Goal: Task Accomplishment & Management: Manage account settings

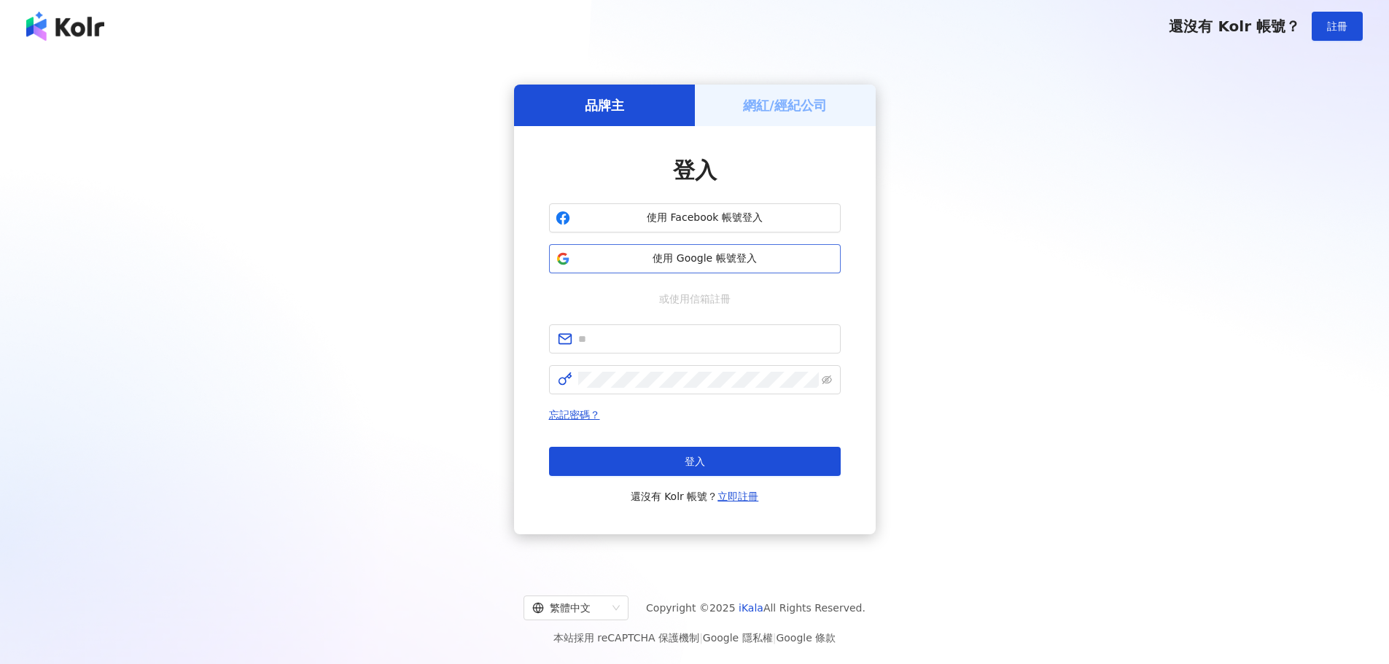
click at [747, 258] on span "使用 Google 帳號登入" at bounding box center [705, 259] width 258 height 15
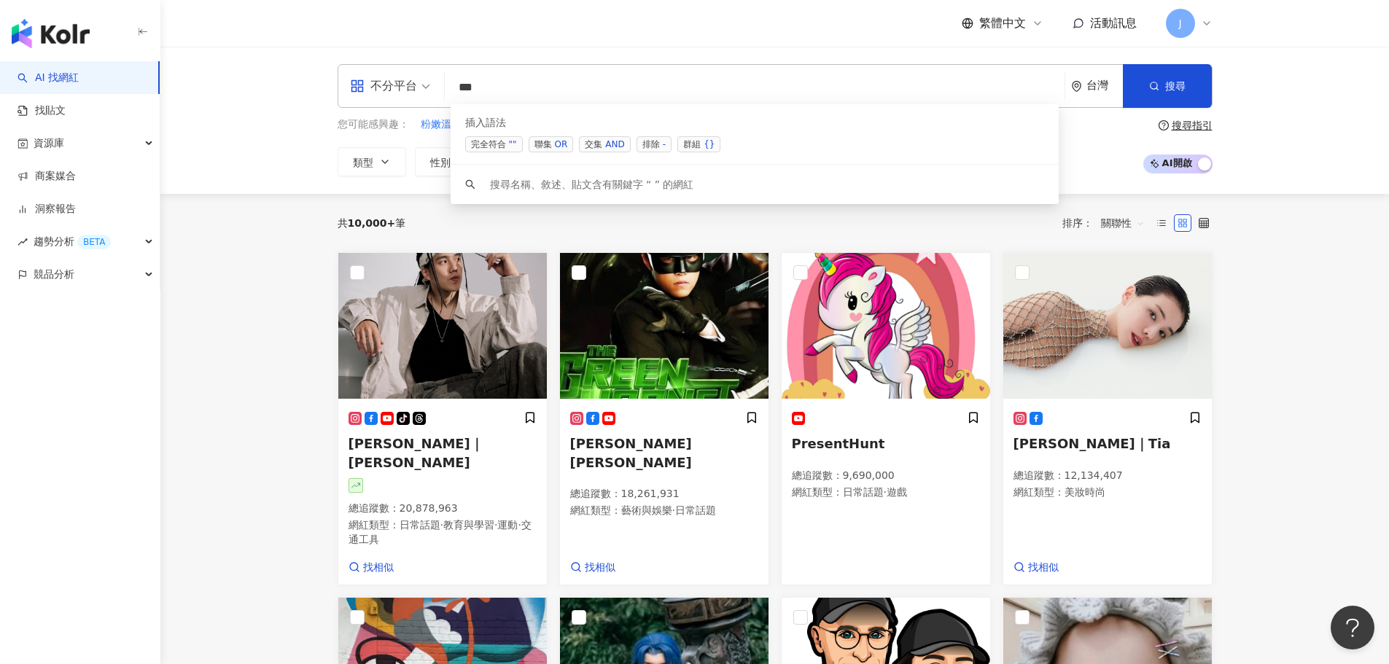
drag, startPoint x: 303, startPoint y: 379, endPoint x: 298, endPoint y: 362, distance: 17.8
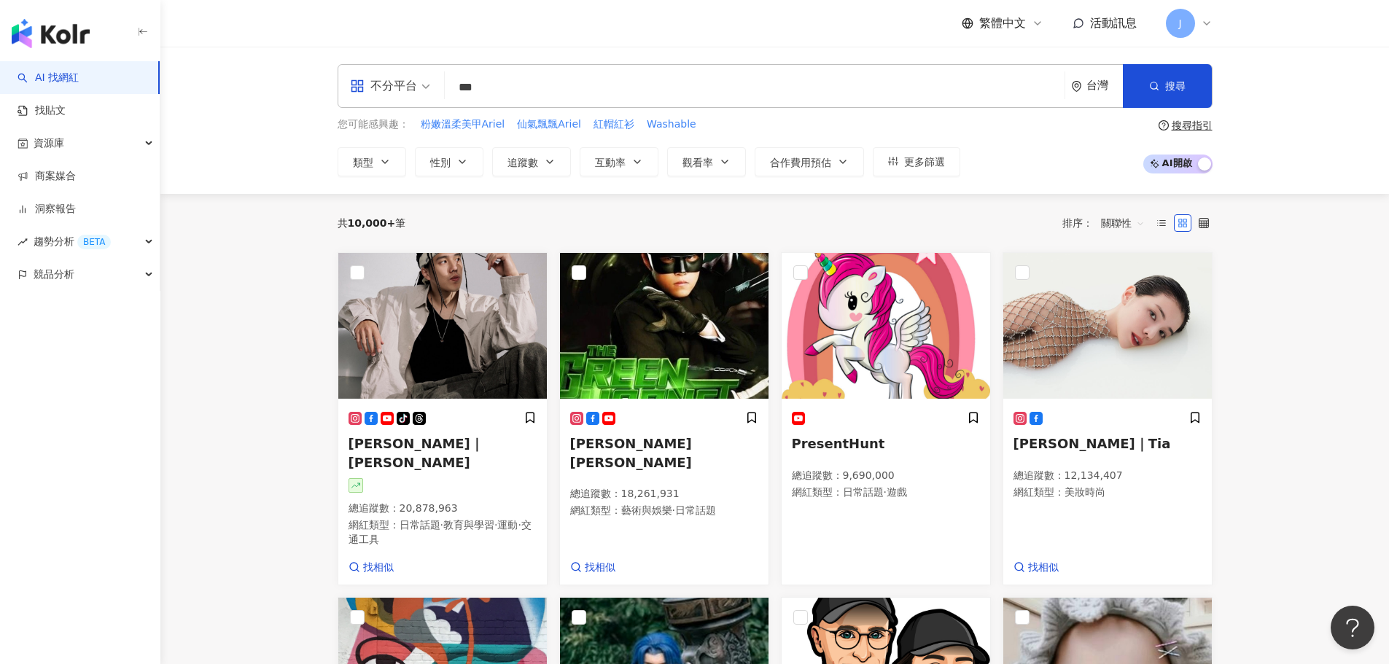
drag, startPoint x: 1244, startPoint y: 5, endPoint x: 1220, endPoint y: 15, distance: 26.1
click at [1238, 9] on header "繁體中文 活動訊息 J" at bounding box center [774, 23] width 1229 height 47
click at [1207, 22] on icon at bounding box center [1207, 24] width 12 height 12
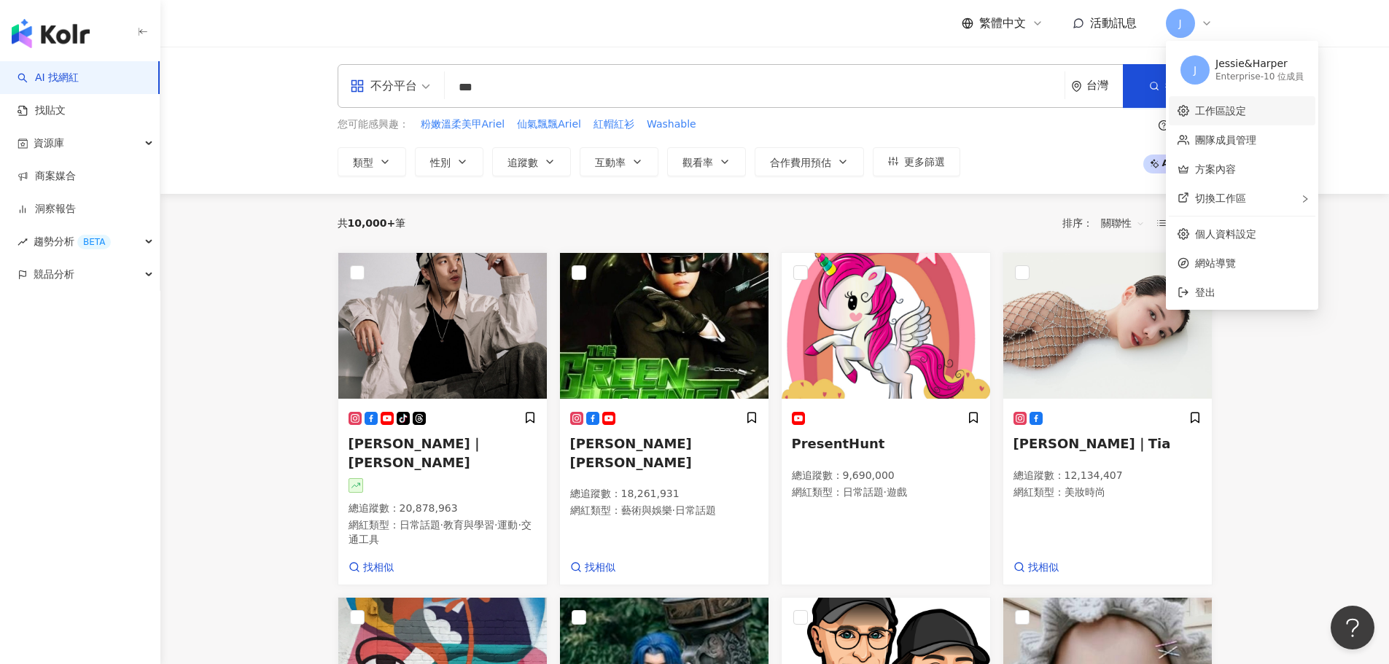
click at [1244, 112] on link "工作區設定" at bounding box center [1220, 111] width 51 height 12
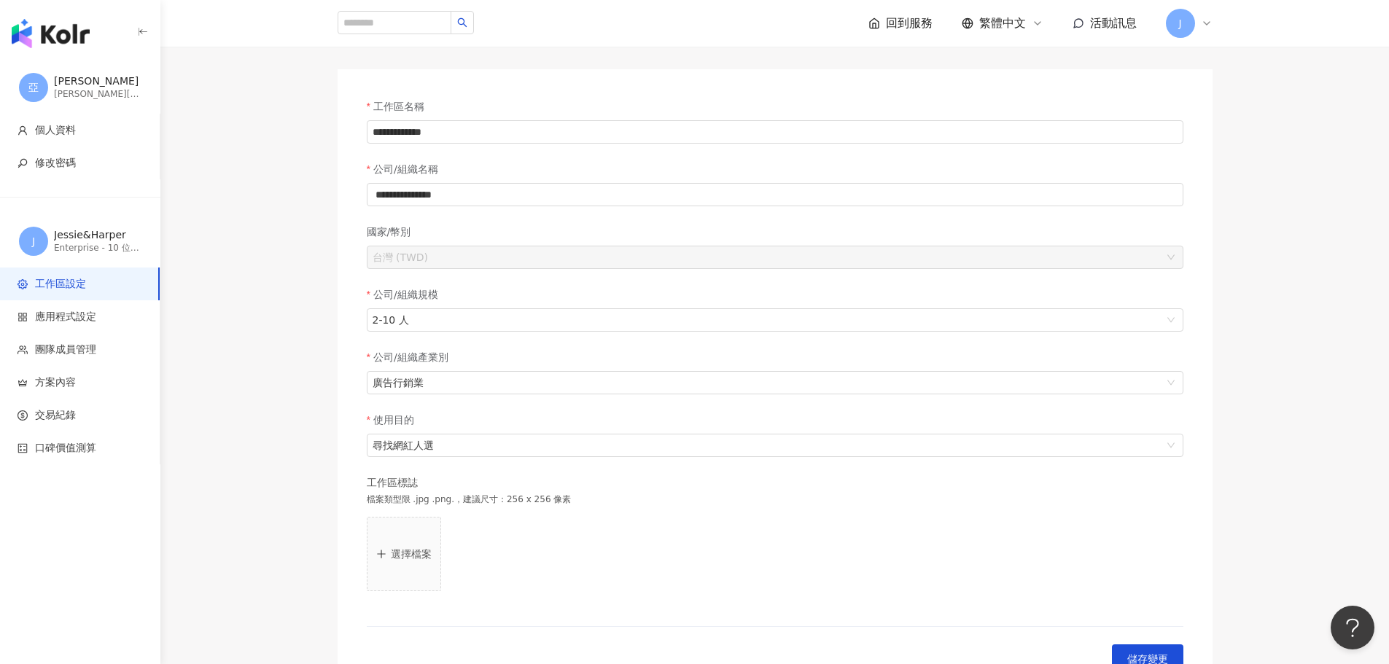
scroll to position [219, 0]
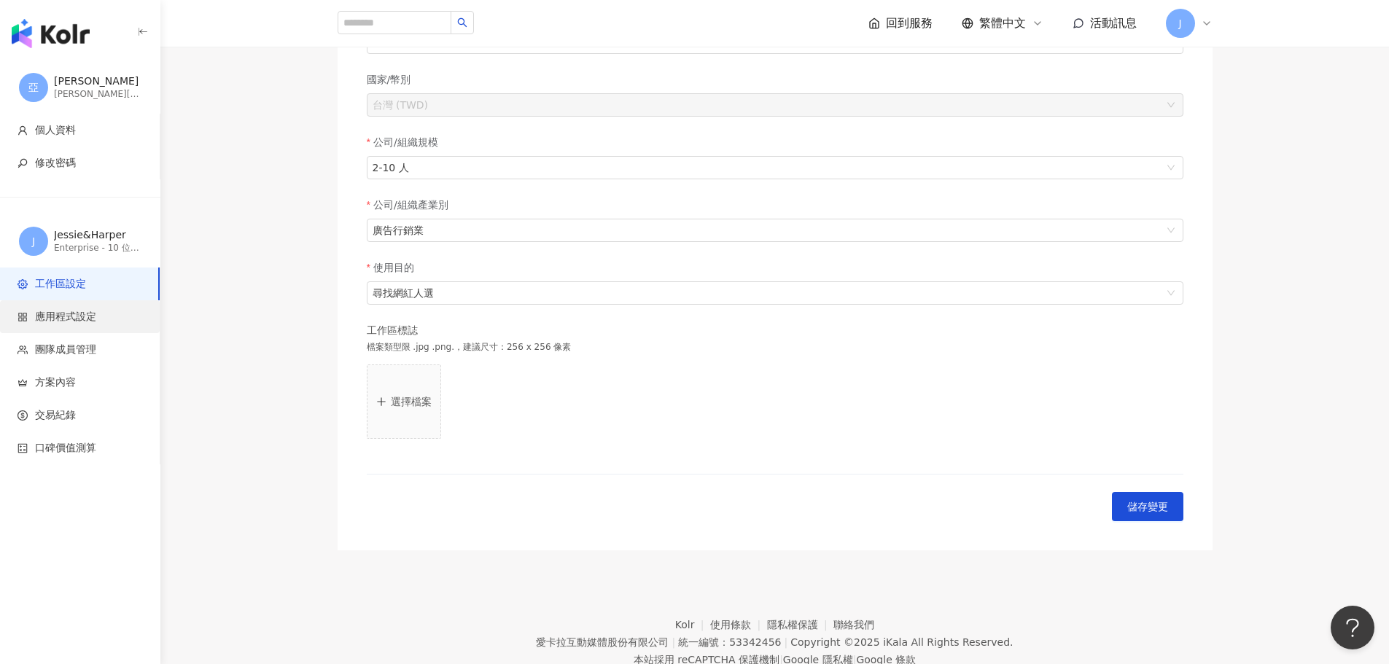
click at [49, 319] on span "應用程式設定" at bounding box center [65, 317] width 61 height 15
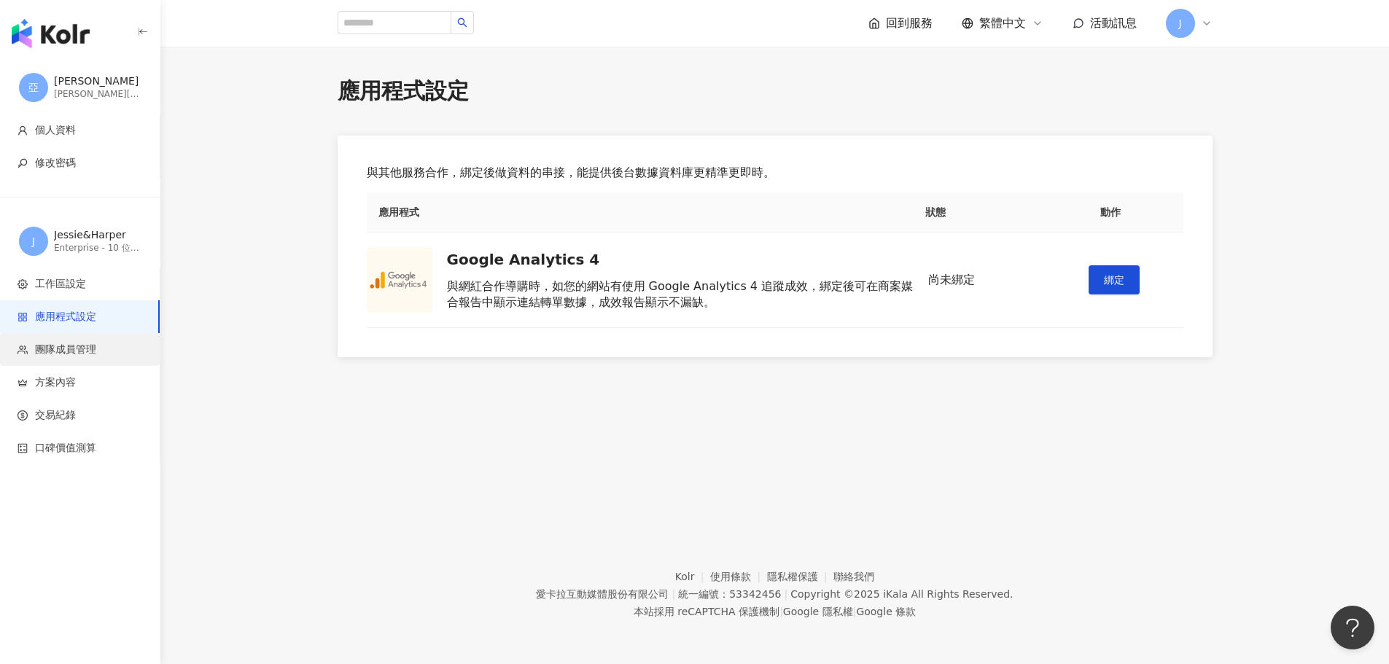
click at [61, 341] on li "團隊成員管理" at bounding box center [80, 349] width 160 height 33
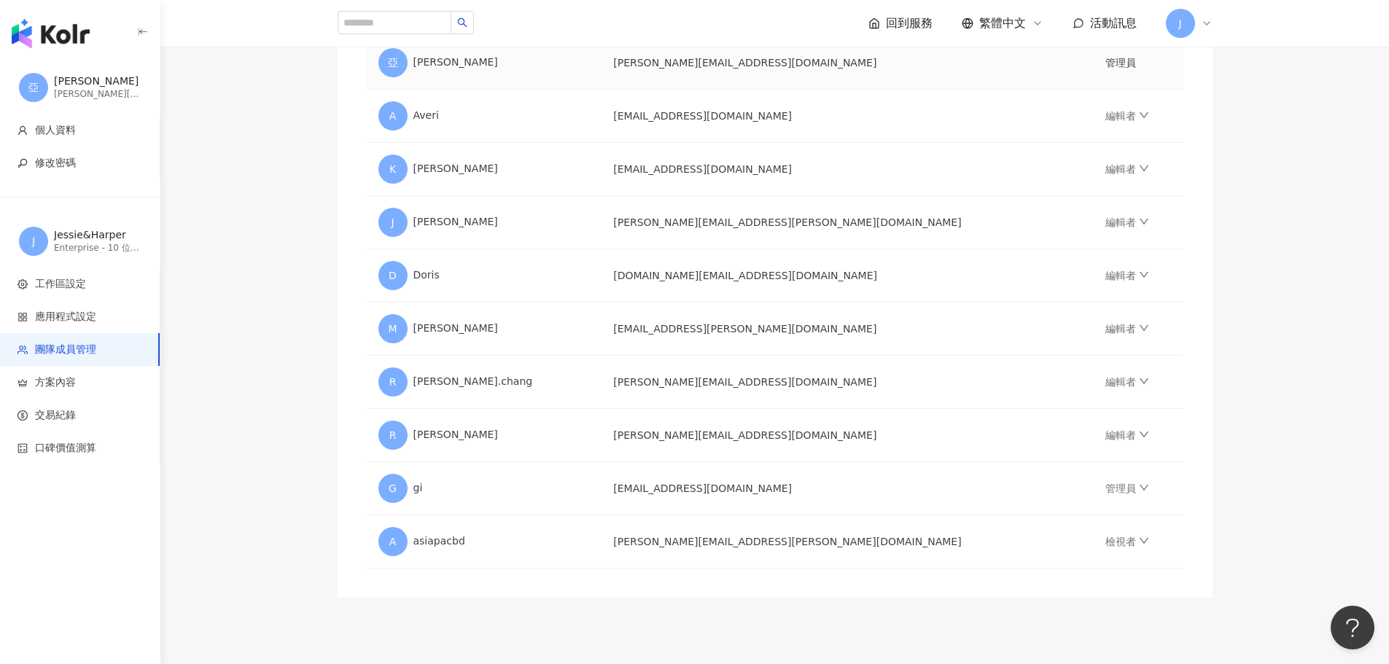
scroll to position [219, 0]
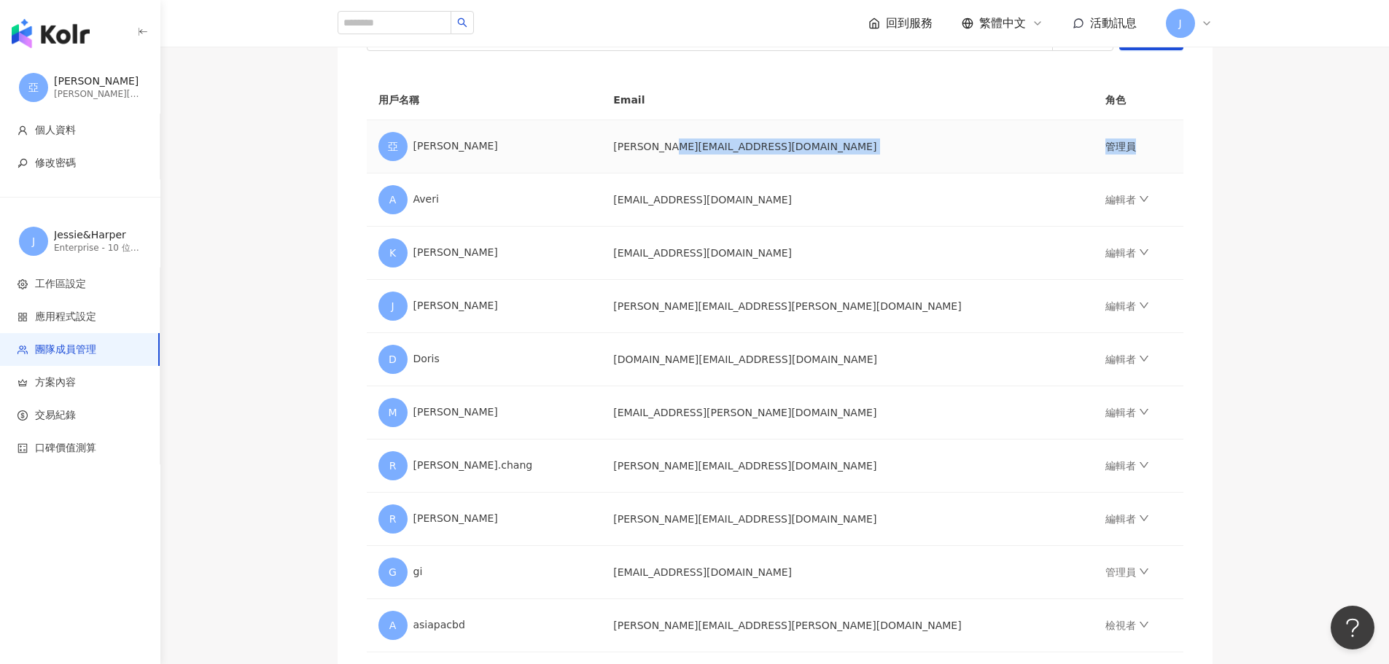
drag, startPoint x: 749, startPoint y: 154, endPoint x: 1089, endPoint y: 154, distance: 339.9
click at [1089, 154] on tr "[PERSON_NAME]博 [PERSON_NAME][EMAIL_ADDRESS][DOMAIN_NAME] 管理員" at bounding box center [775, 146] width 817 height 53
click at [1089, 153] on body "[PERSON_NAME]博 [EMAIL_ADDRESS][DOMAIN_NAME] 個人資料 修改密碼 J [PERSON_NAME] Enterpris…" at bounding box center [694, 113] width 1389 height 664
click at [1271, 400] on main "團隊成員管理 邀請團隊成員加入 團隊成員人數上限：10 ｜ 剩餘額度：0 想獲得更多額度？聯絡我們 請輸入一個或多個電子郵件 管理員 傳送邀請 用戶名稱 Em…" at bounding box center [774, 269] width 1229 height 825
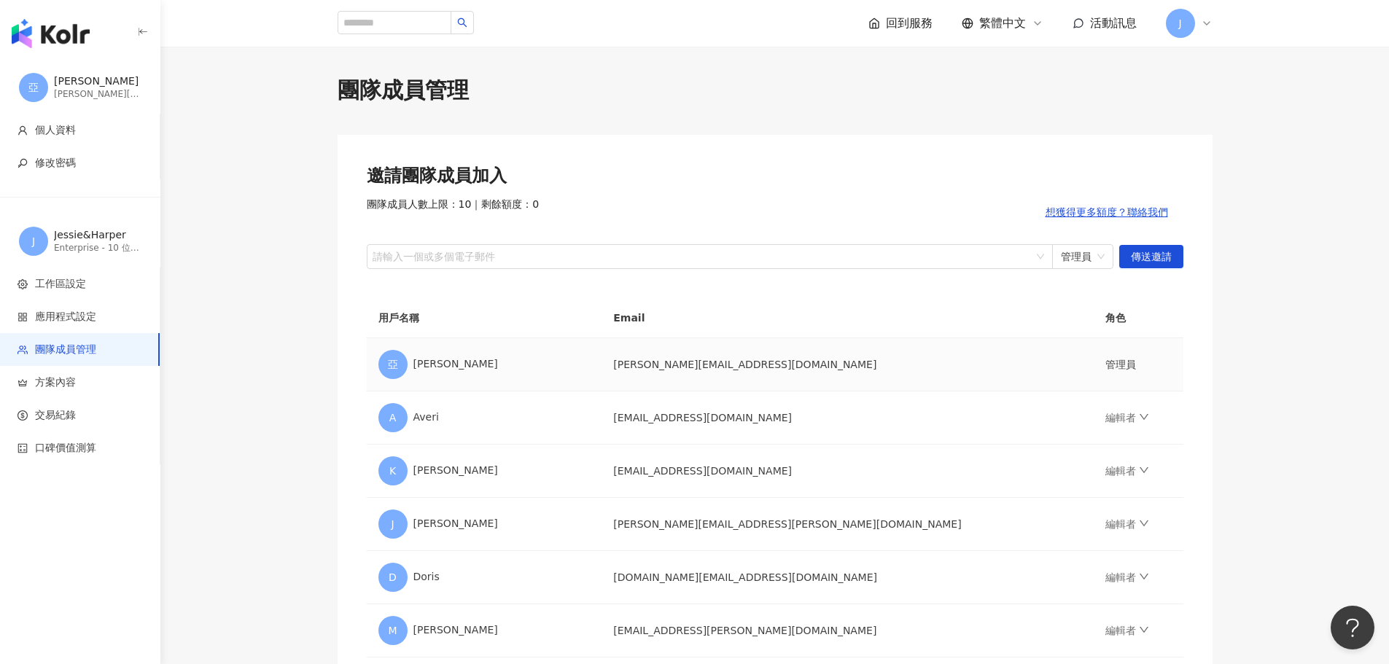
scroll to position [0, 0]
click at [424, 255] on div at bounding box center [702, 257] width 665 height 11
click at [702, 362] on td "[PERSON_NAME][EMAIL_ADDRESS][DOMAIN_NAME]" at bounding box center [848, 365] width 492 height 53
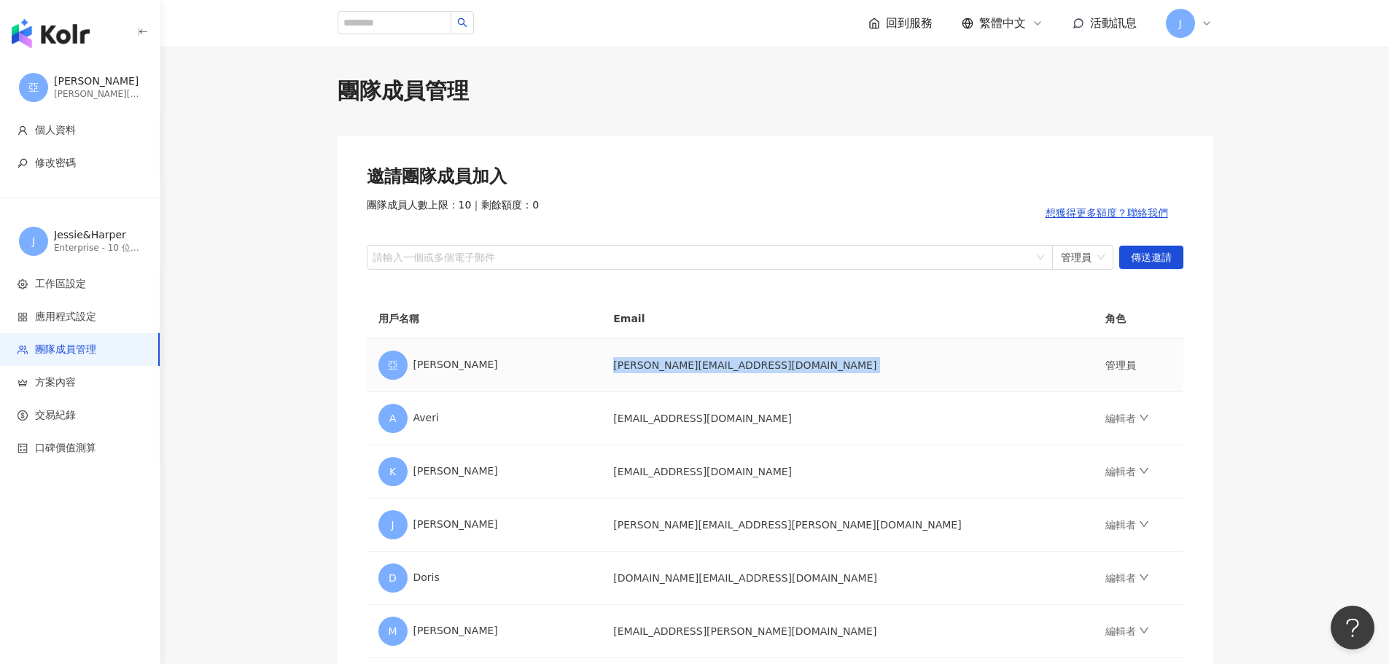
click at [732, 386] on td "[PERSON_NAME][EMAIL_ADDRESS][DOMAIN_NAME]" at bounding box center [848, 365] width 492 height 53
click at [483, 246] on div "請輸入一個或多個電子郵件" at bounding box center [710, 257] width 686 height 25
click at [496, 258] on div at bounding box center [702, 257] width 665 height 11
paste input "**********"
click at [1077, 262] on span "管理員" at bounding box center [1083, 257] width 44 height 23
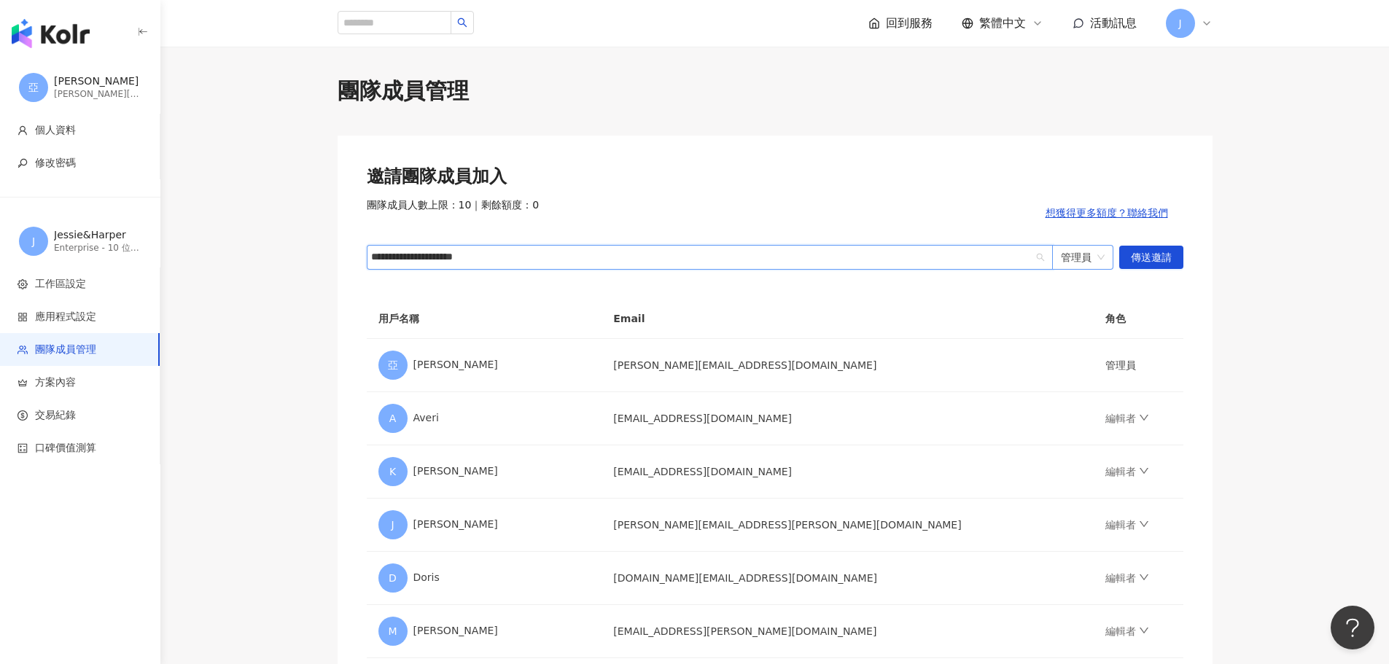
type input "**********"
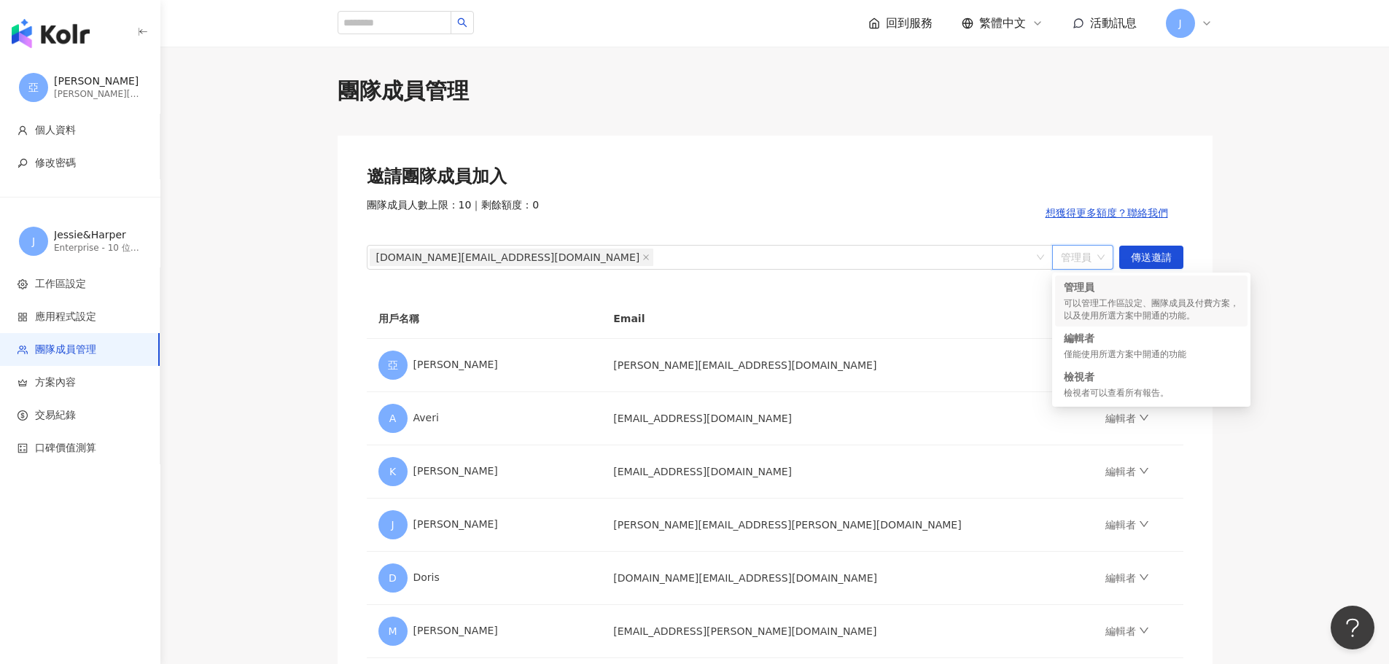
click at [1217, 223] on div "團隊成員管理 邀請團隊成員加入 團隊成員人數上限：10 ｜ 剩餘額度：0 想獲得更多額度？聯絡我們 [DOMAIN_NAME][EMAIL_ADDRESS][…" at bounding box center [776, 488] width 934 height 825
